Goal: Information Seeking & Learning: Learn about a topic

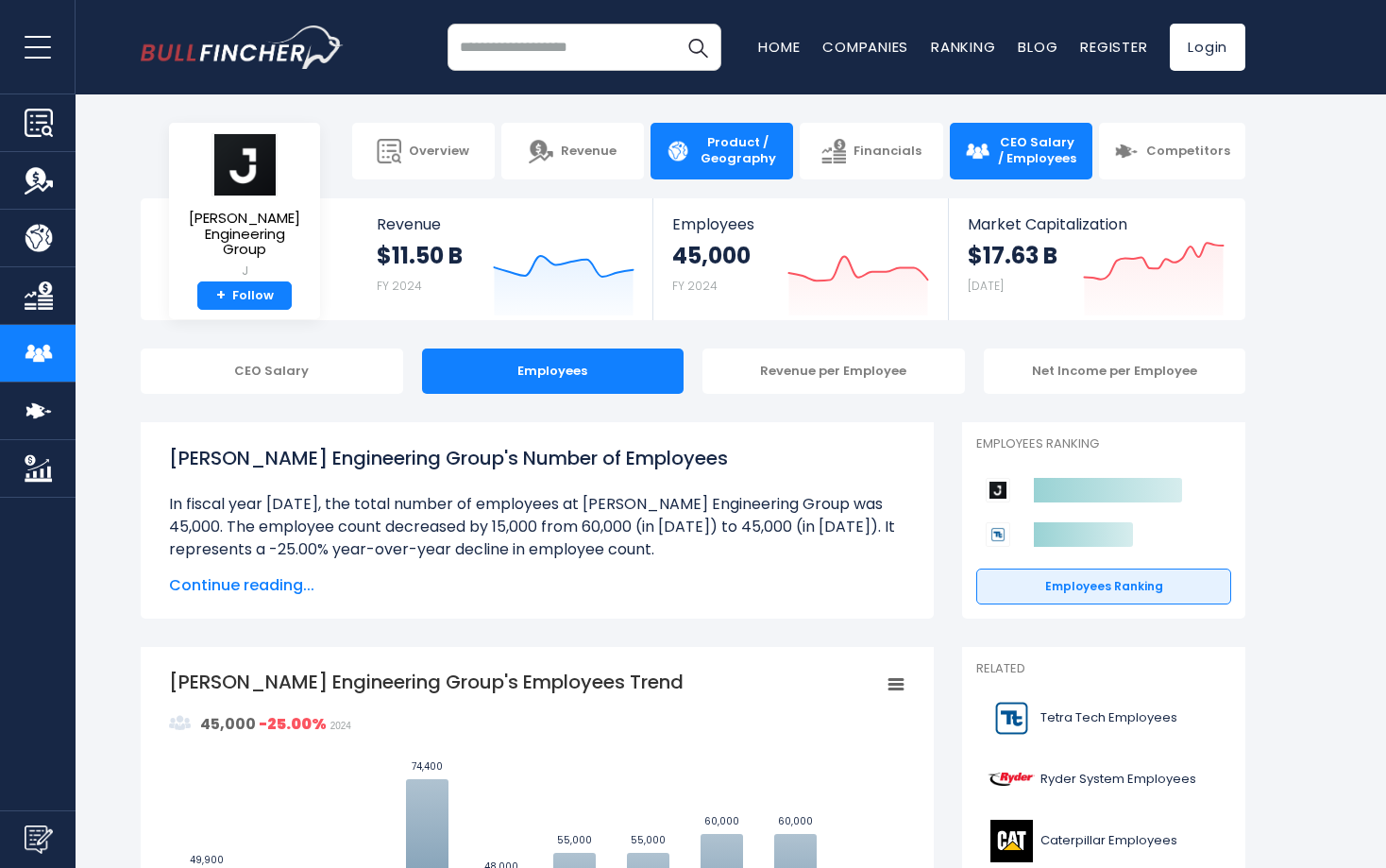
click at [740, 151] on span "Product / Geography" at bounding box center [738, 151] width 81 height 32
click at [735, 146] on span "Product / Geography" at bounding box center [738, 151] width 81 height 32
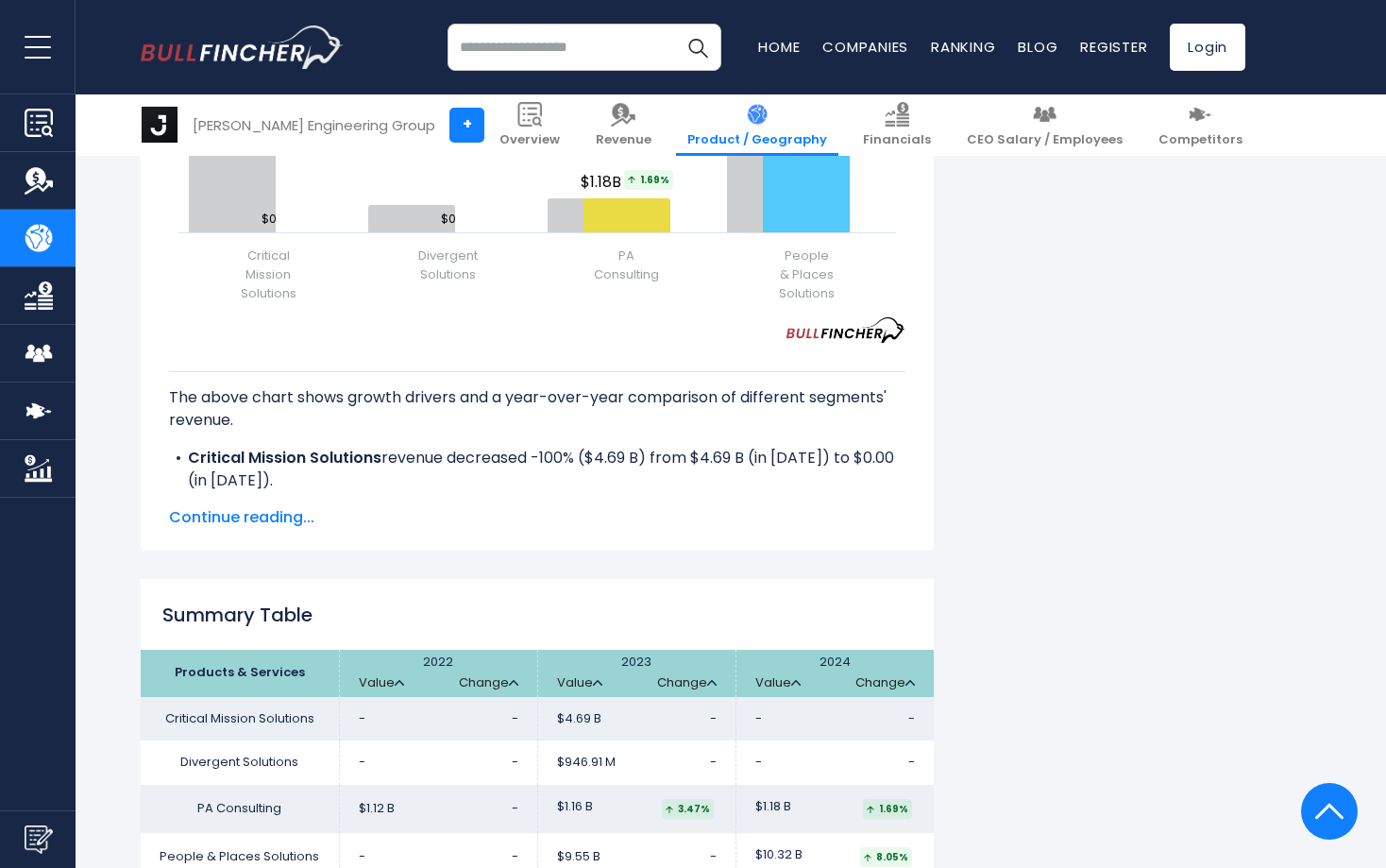
scroll to position [2267, 0]
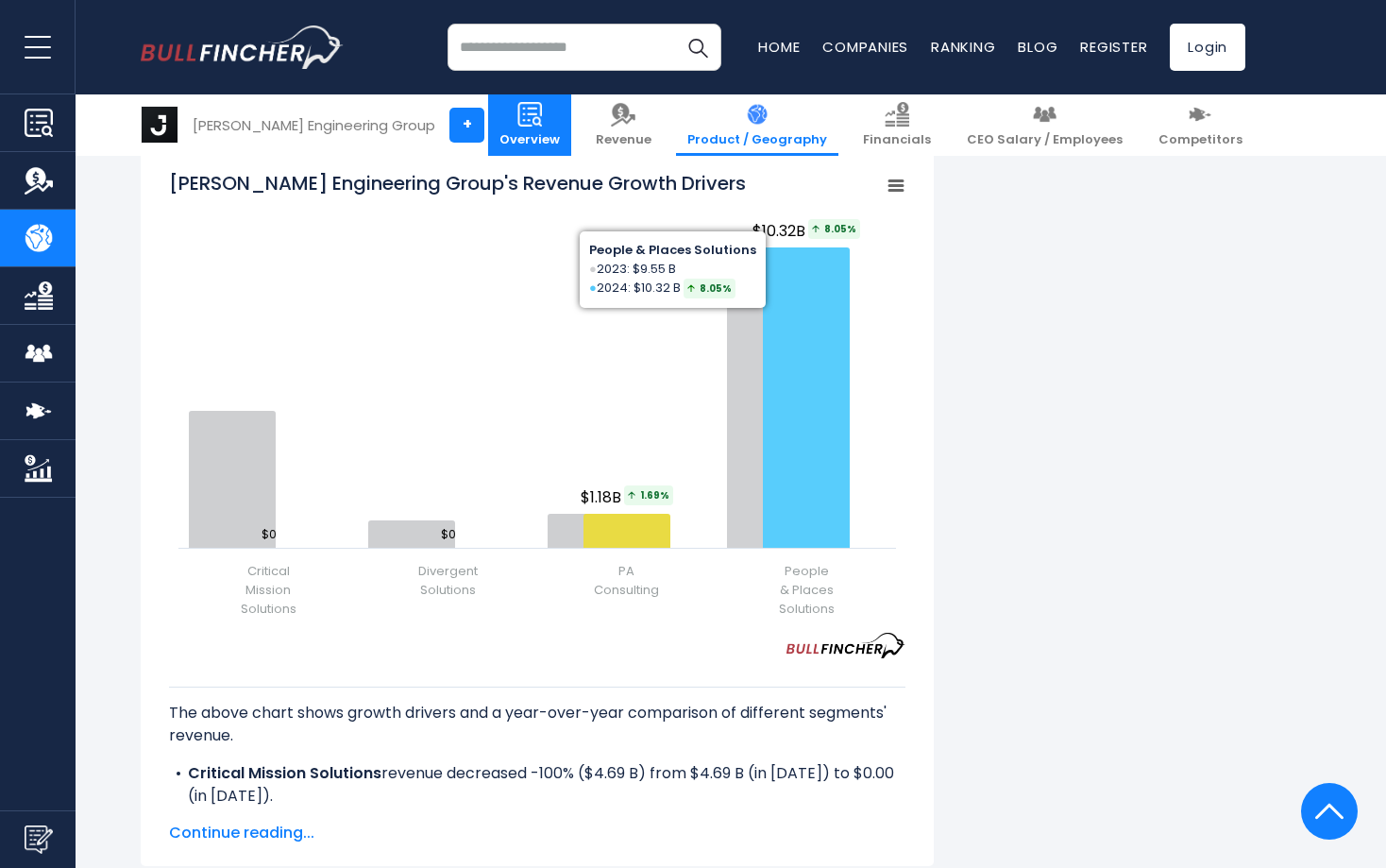
click at [542, 117] on img at bounding box center [530, 114] width 24 height 24
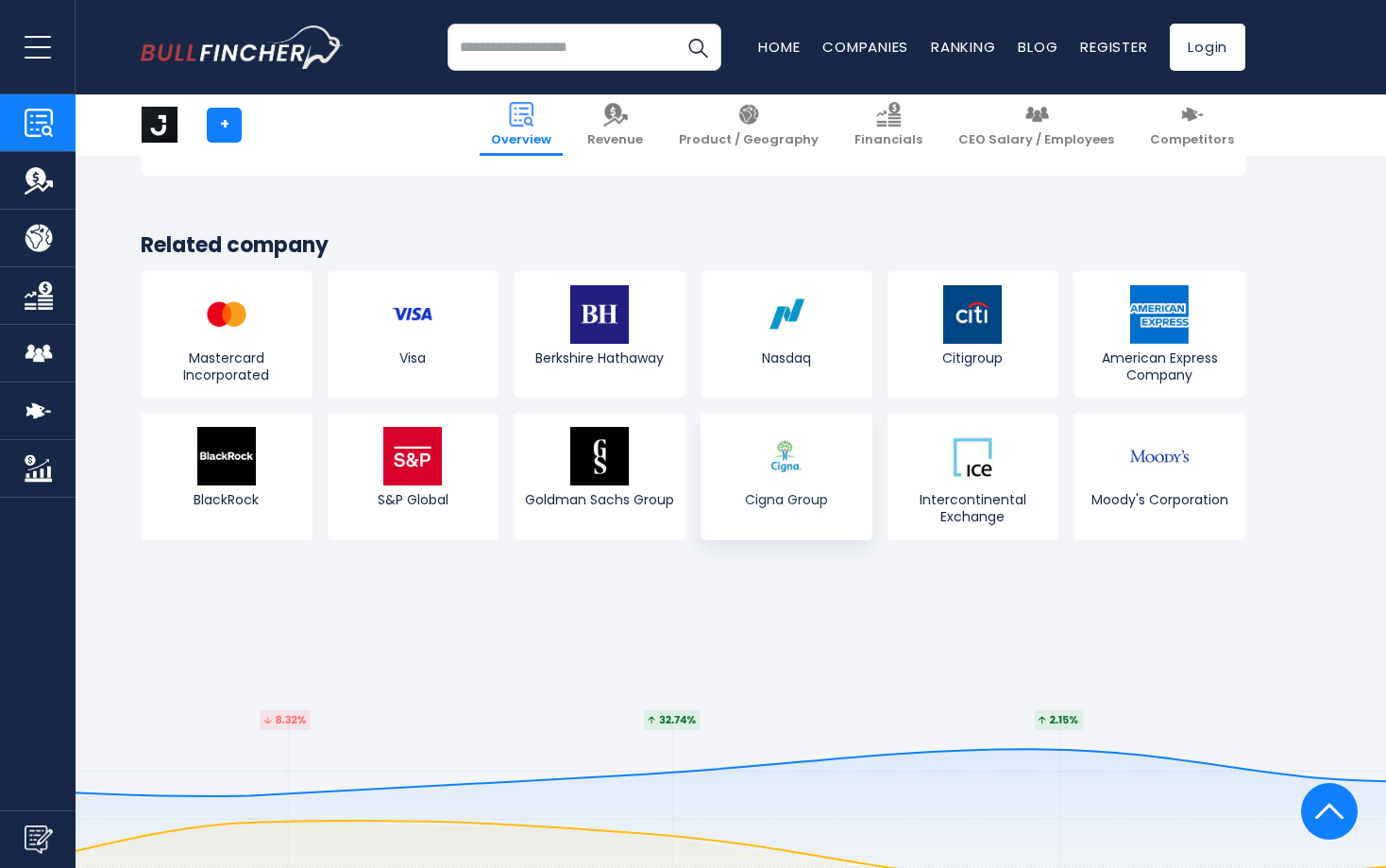
scroll to position [7462, 0]
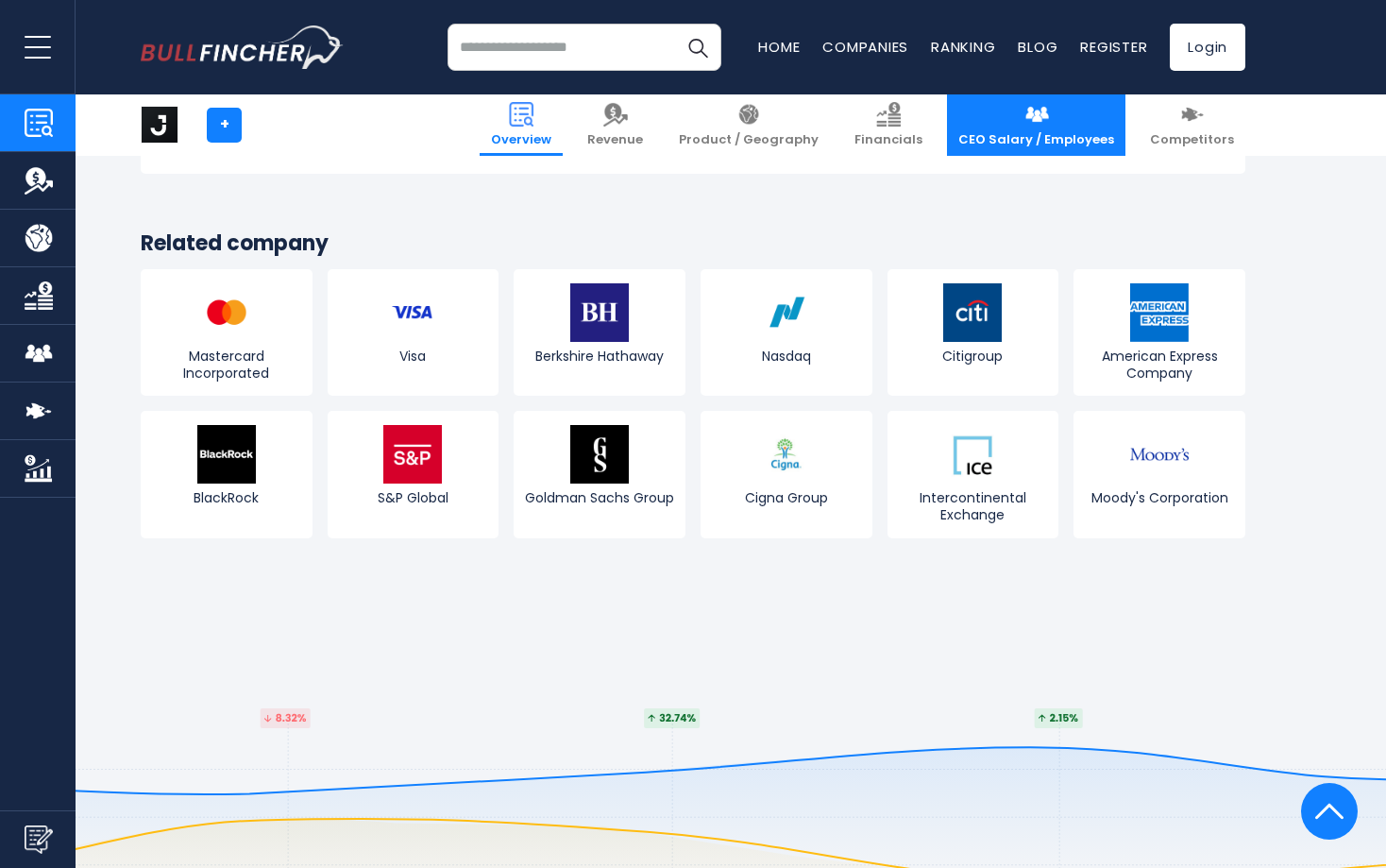
click at [1091, 133] on span "CEO Salary / Employees" at bounding box center [1036, 140] width 156 height 17
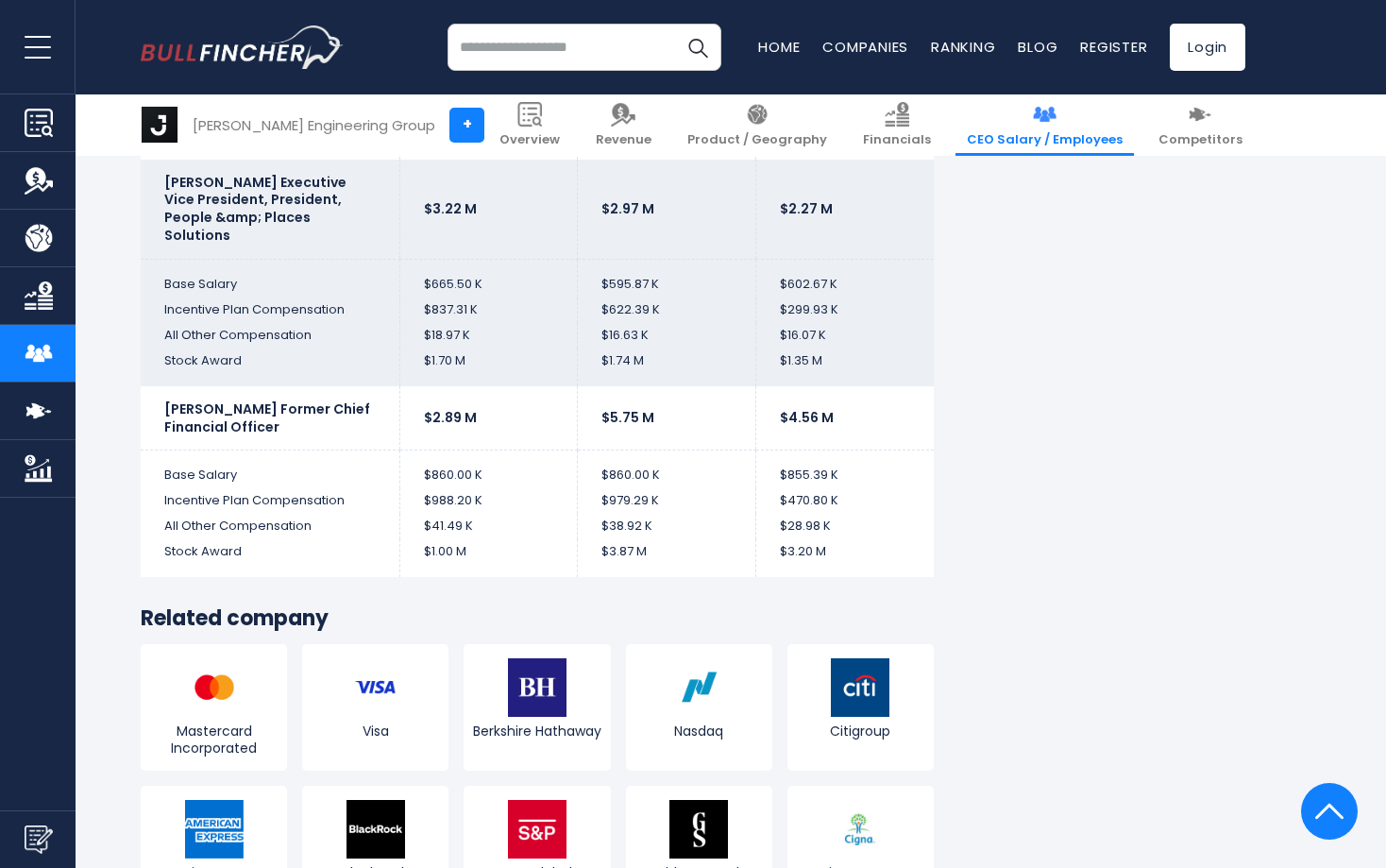
scroll to position [6329, 0]
